Goal: Browse casually: Explore the website without a specific task or goal

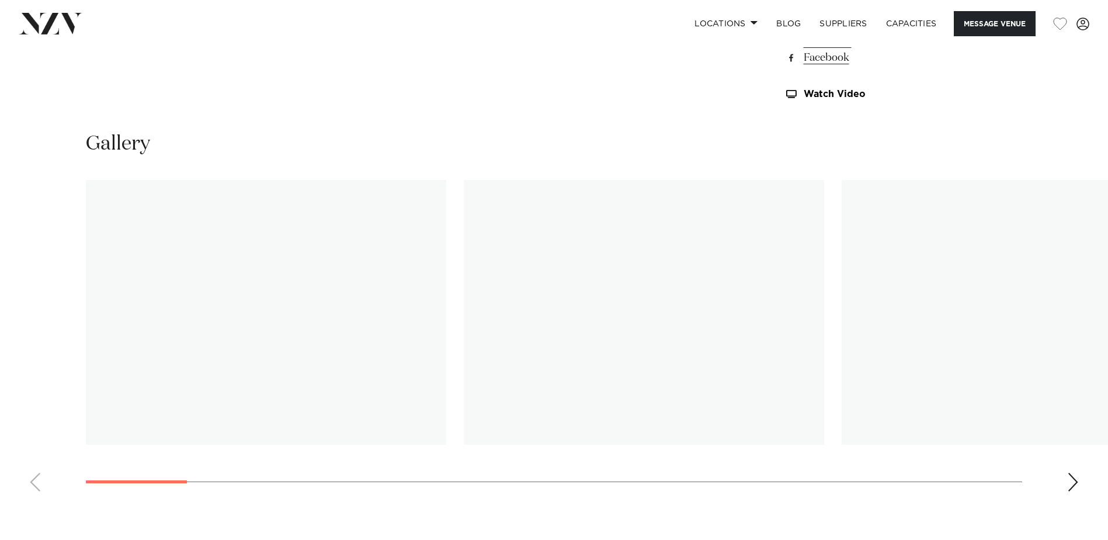
scroll to position [1103, 0]
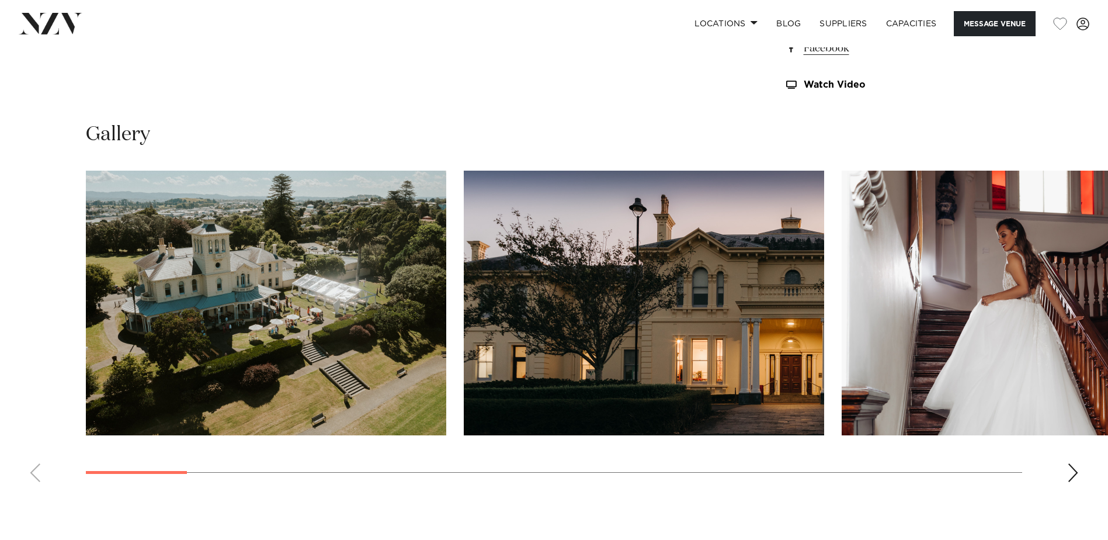
click at [1066, 470] on swiper-container at bounding box center [554, 331] width 1108 height 321
click at [1074, 472] on swiper-container at bounding box center [554, 331] width 1108 height 321
click at [1074, 472] on div "Next slide" at bounding box center [1073, 472] width 12 height 19
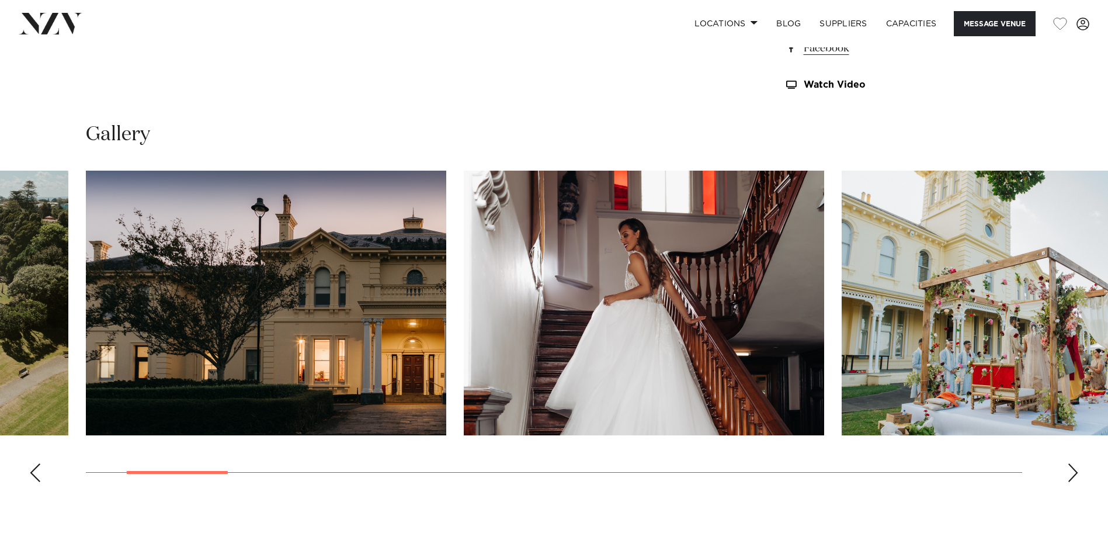
click at [1074, 472] on div "Next slide" at bounding box center [1073, 472] width 12 height 19
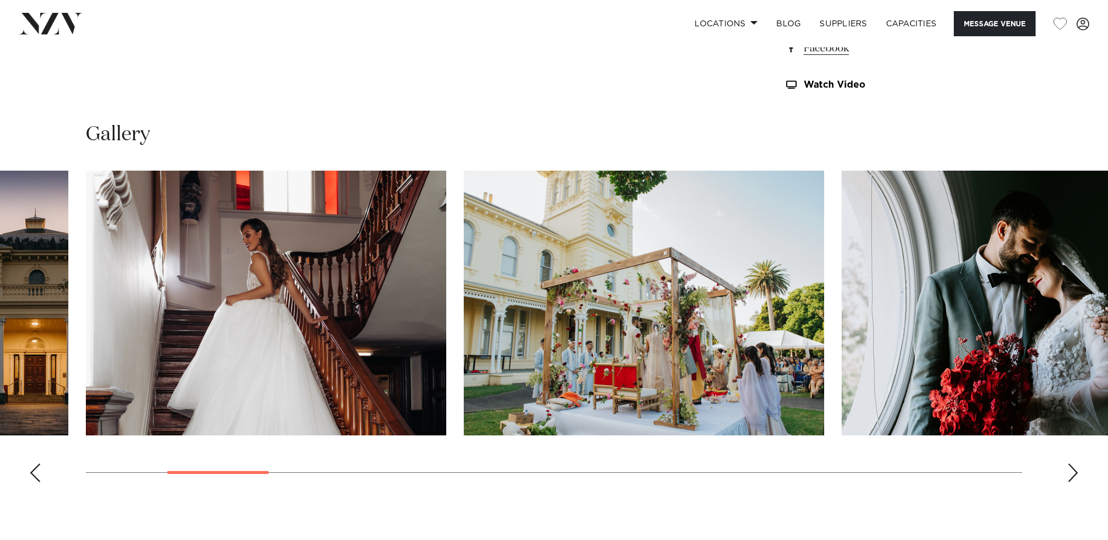
click at [1074, 472] on div "Next slide" at bounding box center [1073, 472] width 12 height 19
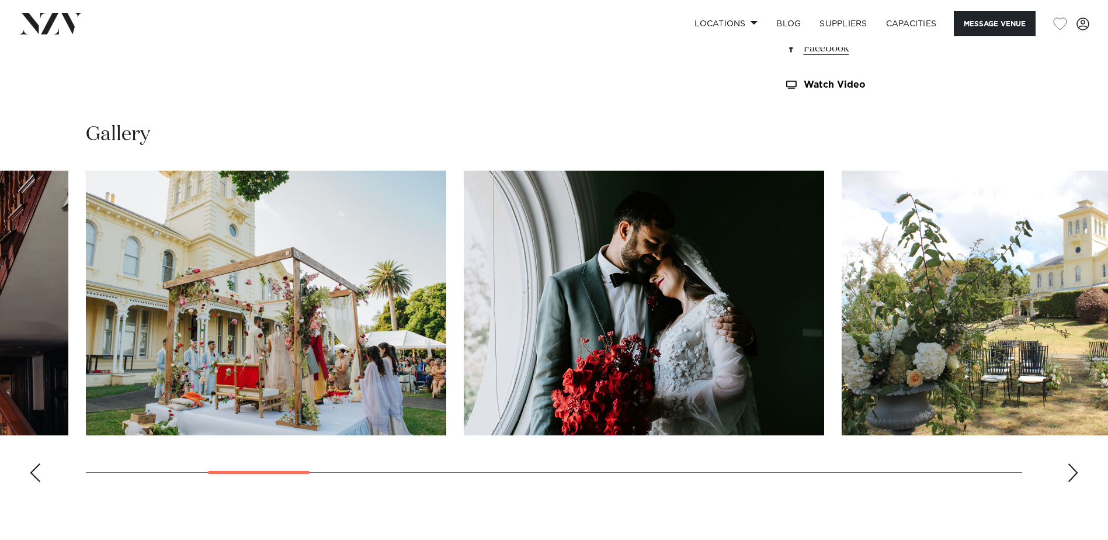
click at [1074, 472] on div "Next slide" at bounding box center [1073, 472] width 12 height 19
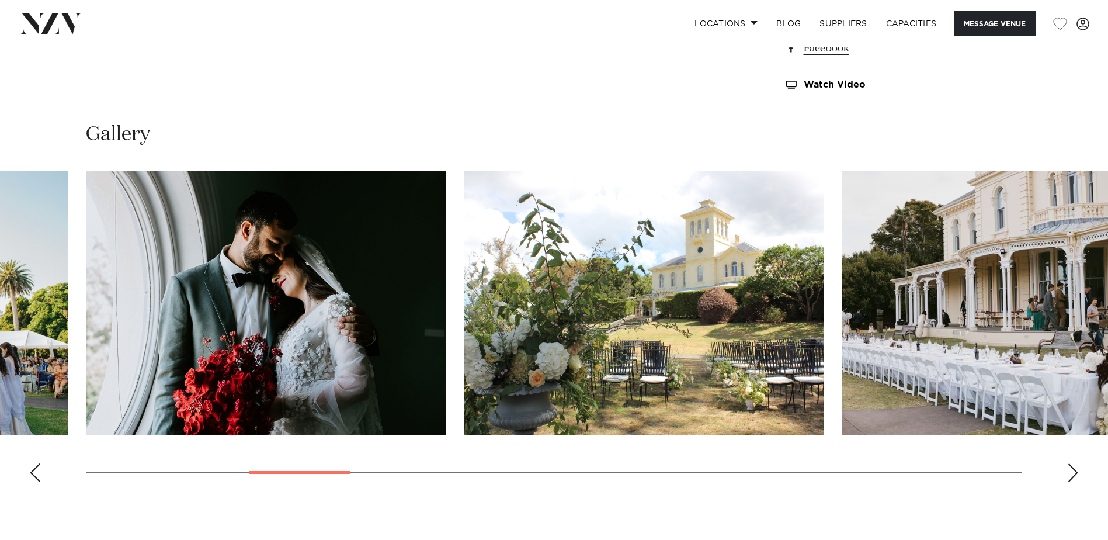
click at [1074, 472] on div "Next slide" at bounding box center [1073, 472] width 12 height 19
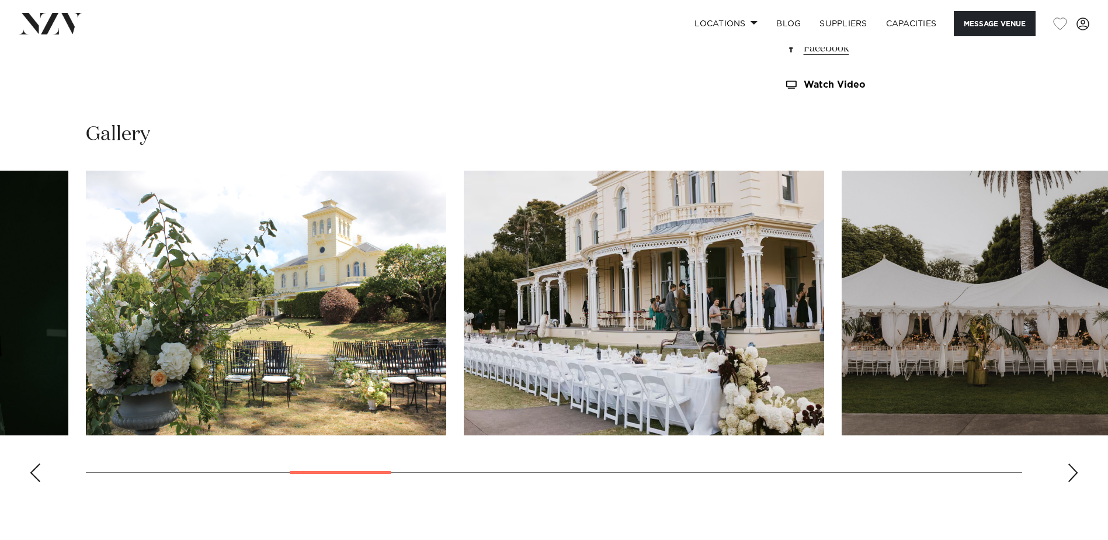
click at [1074, 472] on div "Next slide" at bounding box center [1073, 472] width 12 height 19
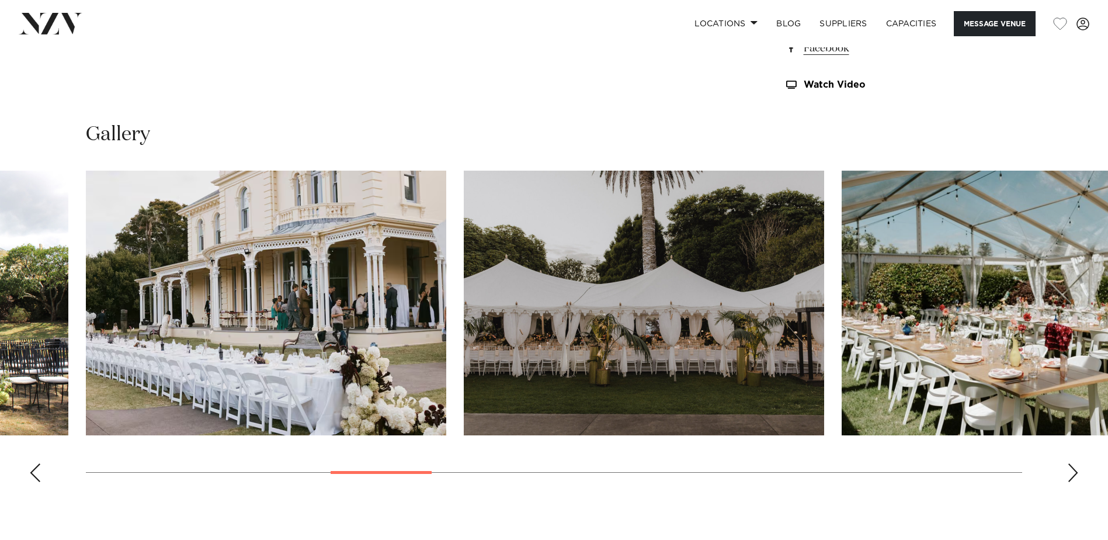
click at [1074, 472] on div "Next slide" at bounding box center [1073, 472] width 12 height 19
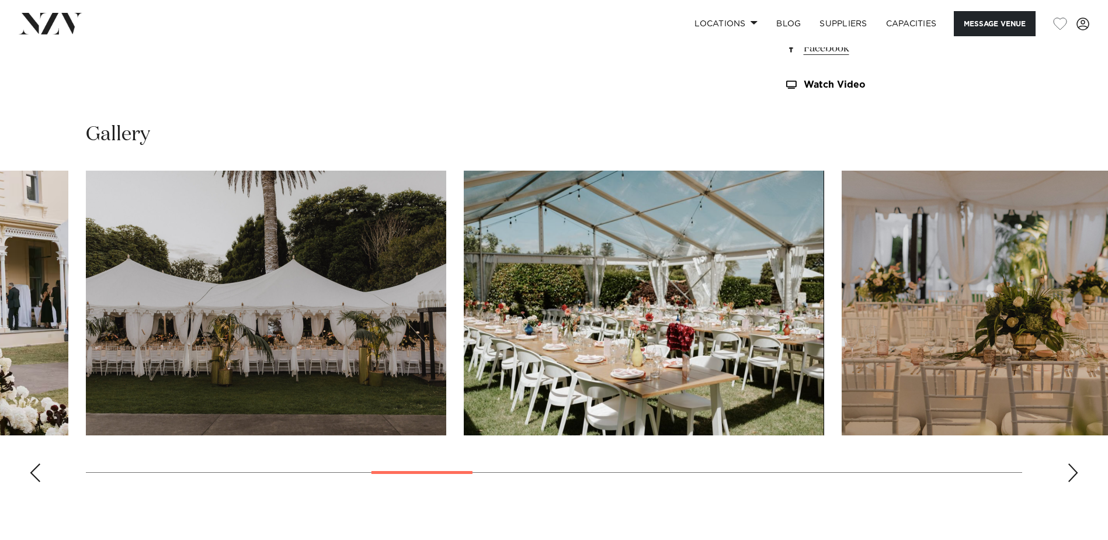
click at [1074, 472] on div "Next slide" at bounding box center [1073, 472] width 12 height 19
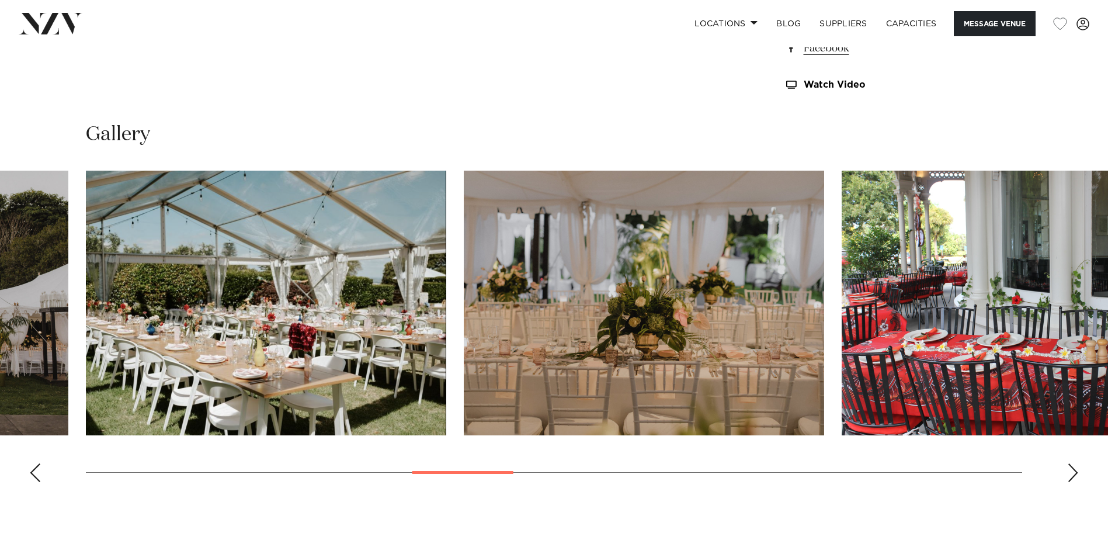
click at [1074, 472] on div "Next slide" at bounding box center [1073, 472] width 12 height 19
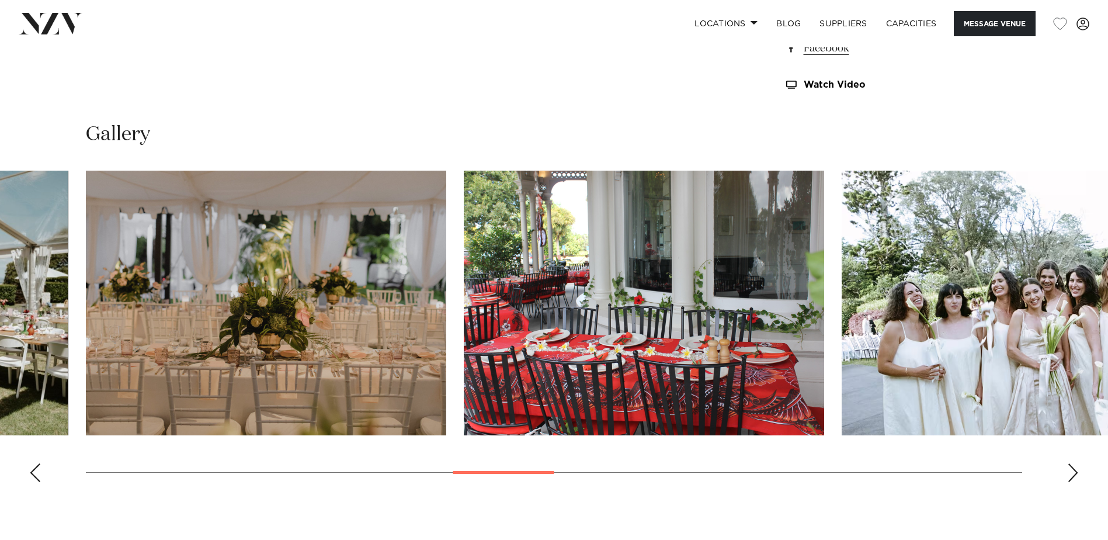
click at [1074, 472] on div "Next slide" at bounding box center [1073, 472] width 12 height 19
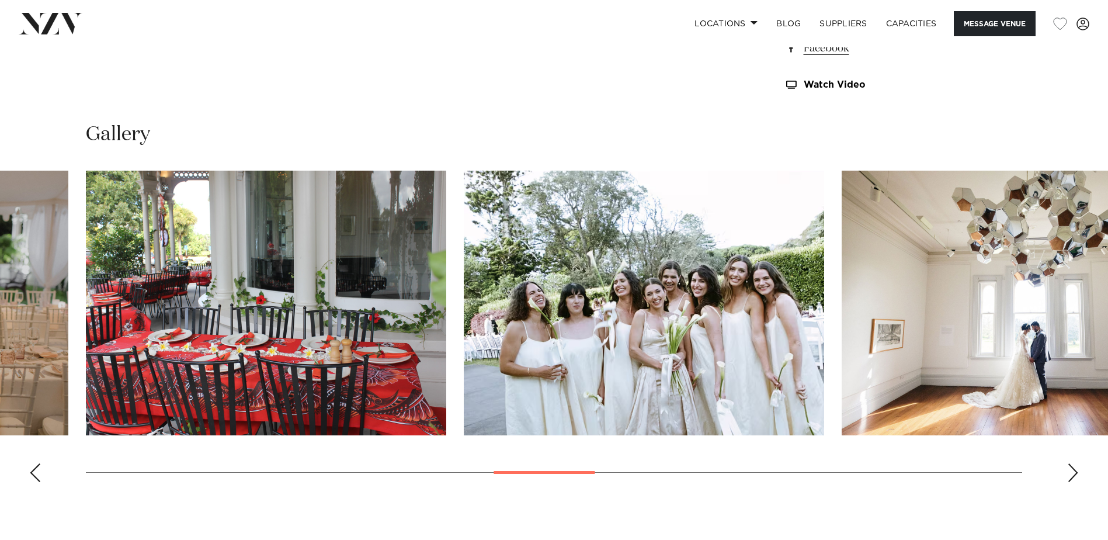
click at [1074, 472] on div "Next slide" at bounding box center [1073, 472] width 12 height 19
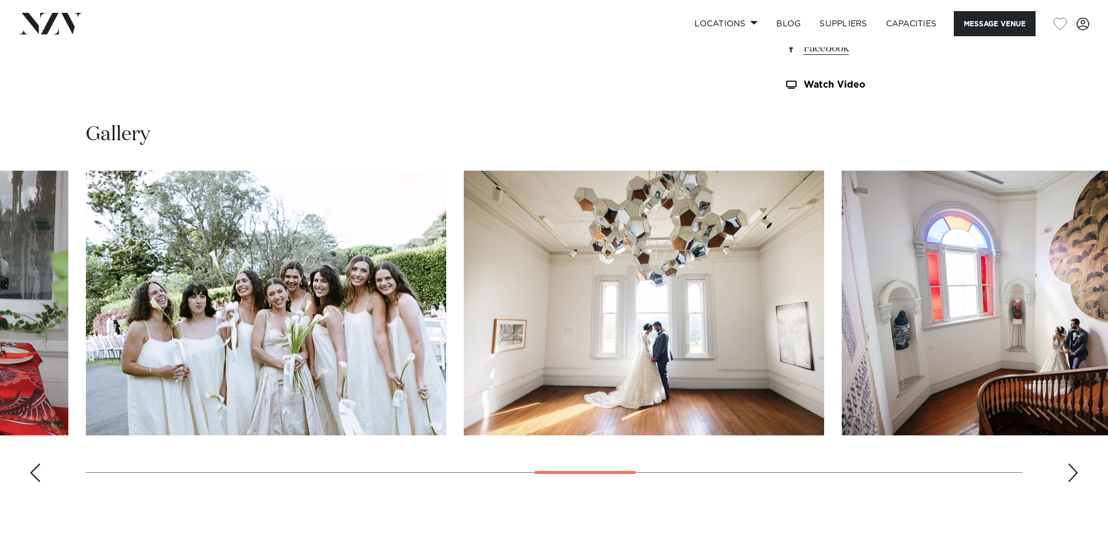
click at [1074, 472] on div "Next slide" at bounding box center [1073, 472] width 12 height 19
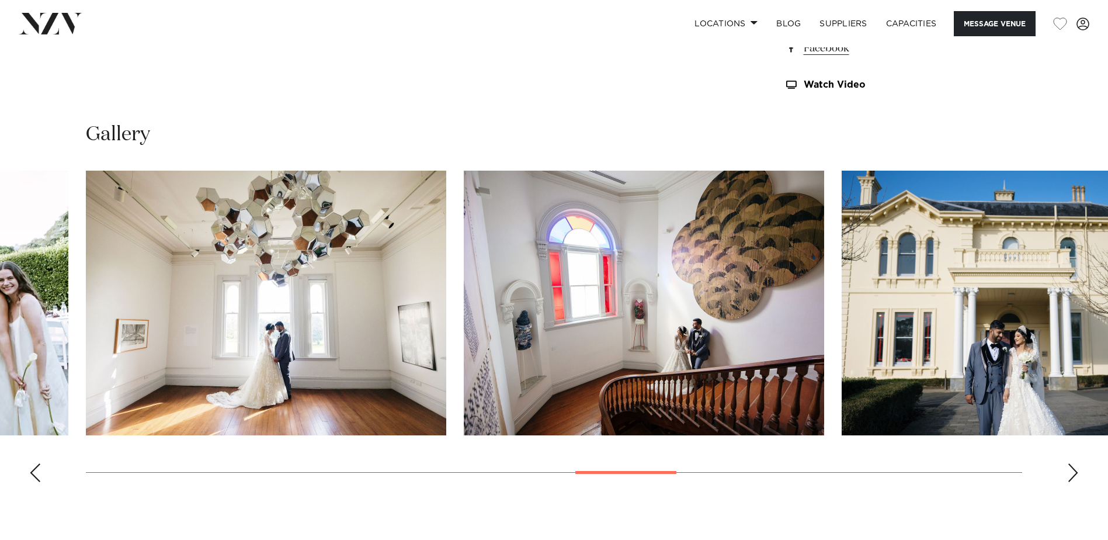
click at [1074, 472] on div "Next slide" at bounding box center [1073, 472] width 12 height 19
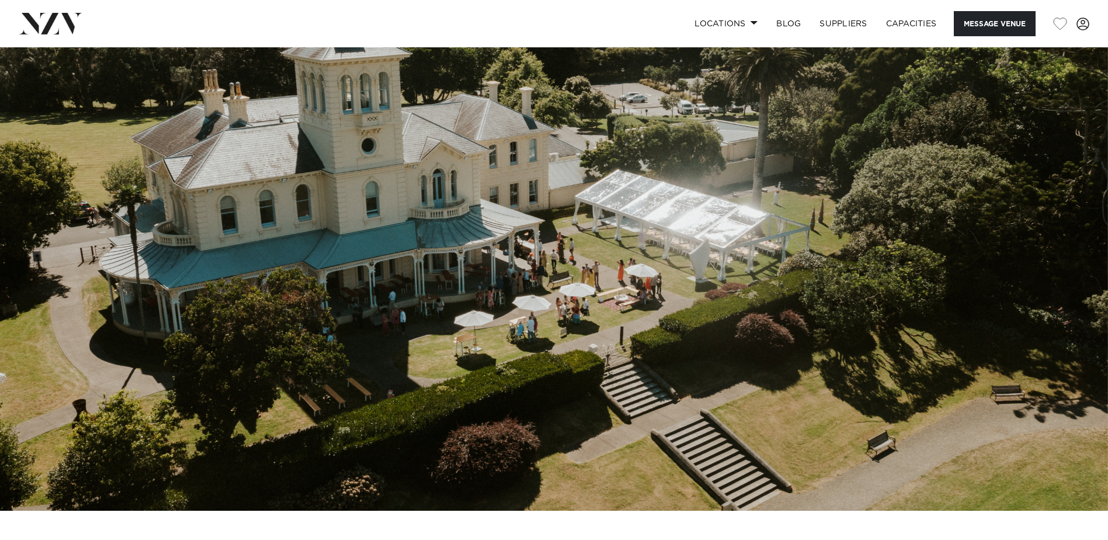
scroll to position [0, 0]
